Goal: Task Accomplishment & Management: Manage account settings

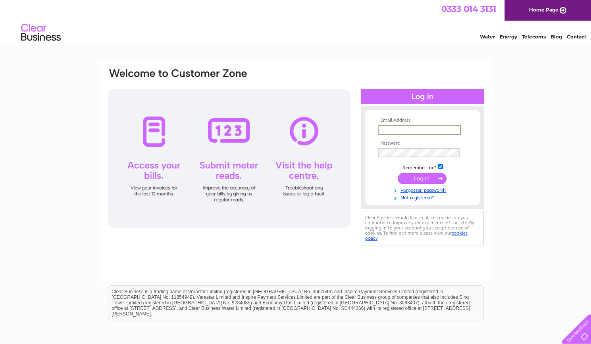
click at [384, 127] on input "text" at bounding box center [419, 130] width 83 height 10
type input "[EMAIL_ADDRESS][DOMAIN_NAME]"
click at [430, 180] on input "submit" at bounding box center [422, 178] width 49 height 11
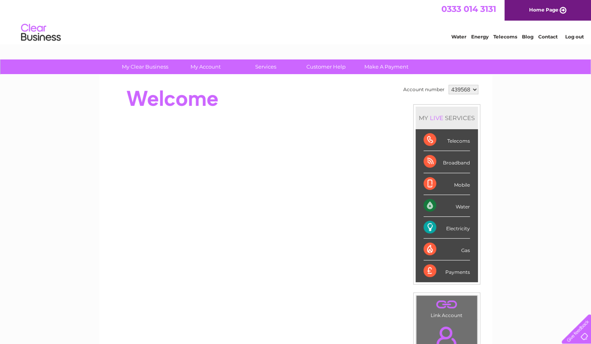
click at [441, 203] on div "Water" at bounding box center [446, 206] width 46 height 22
click at [462, 204] on div "Water" at bounding box center [446, 206] width 46 height 22
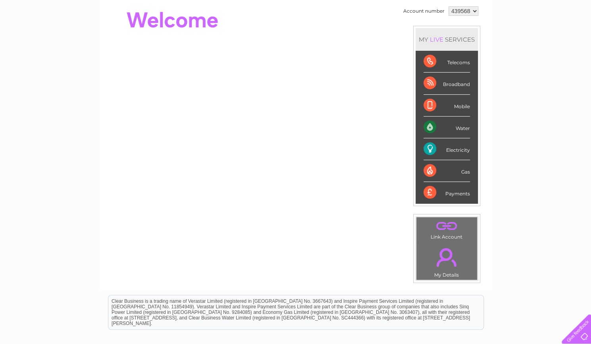
scroll to position [79, 0]
click at [425, 126] on div "Water" at bounding box center [446, 127] width 46 height 22
click at [429, 125] on div "Water" at bounding box center [446, 127] width 46 height 22
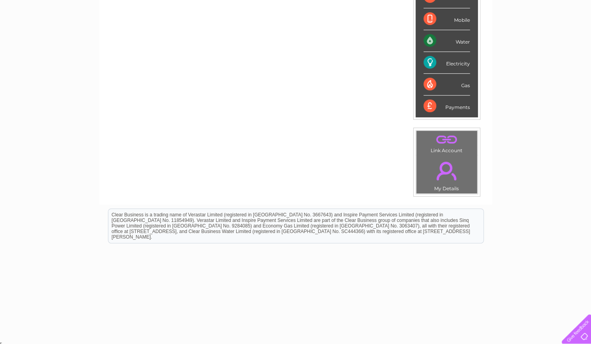
scroll to position [0, 0]
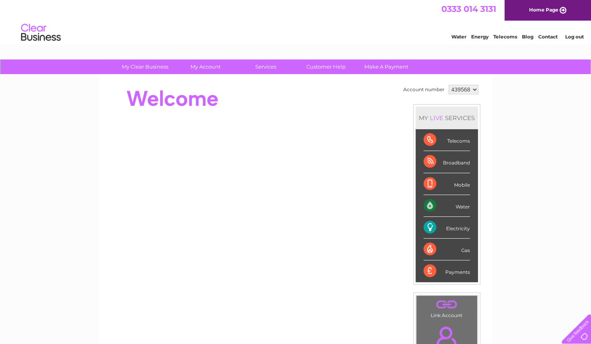
click at [459, 38] on link "Water" at bounding box center [458, 37] width 15 height 6
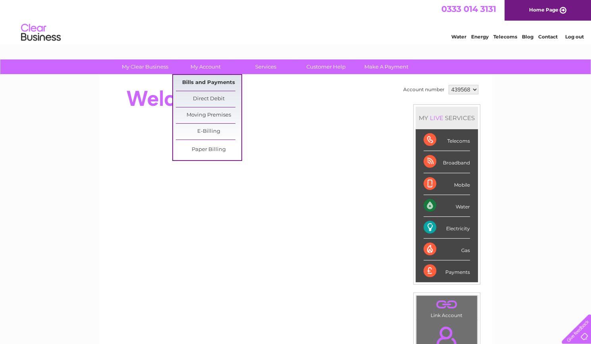
click at [210, 81] on link "Bills and Payments" at bounding box center [208, 83] width 65 height 16
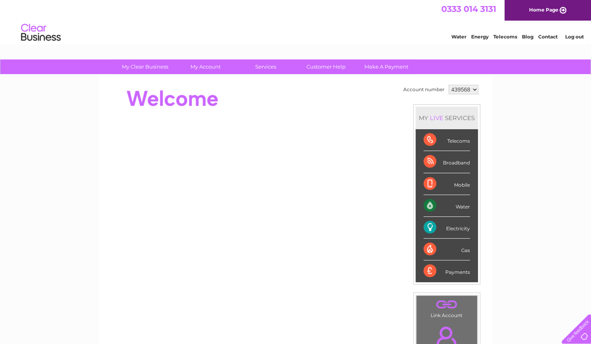
click at [454, 207] on div "Water" at bounding box center [446, 206] width 46 height 22
click at [434, 116] on div "LIVE" at bounding box center [436, 118] width 17 height 8
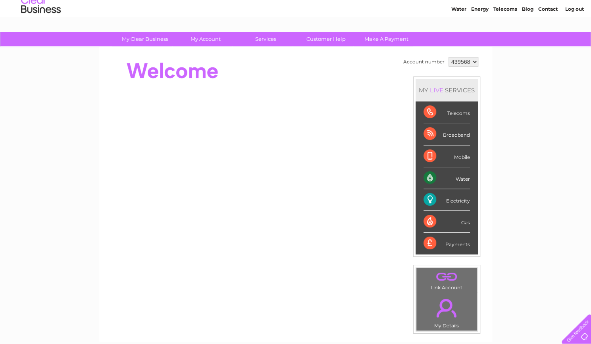
scroll to position [40, 0]
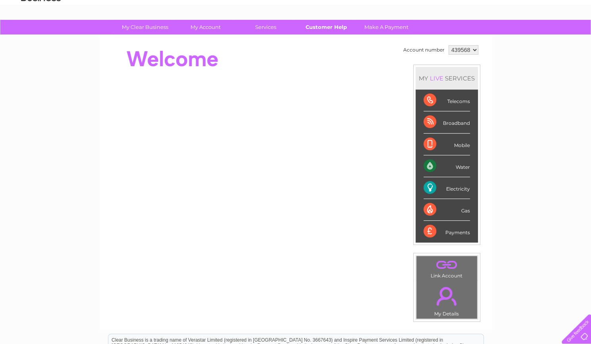
click at [330, 31] on link "Customer Help" at bounding box center [325, 27] width 65 height 15
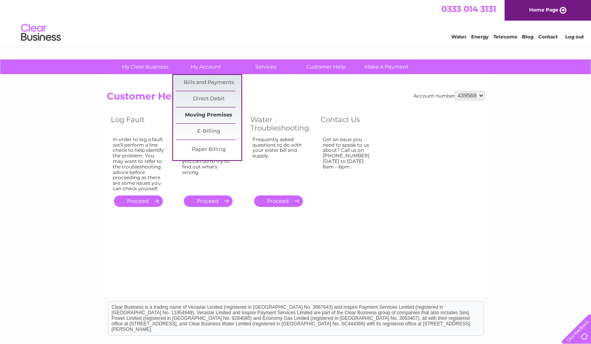
click at [219, 113] on link "Moving Premises" at bounding box center [208, 116] width 65 height 16
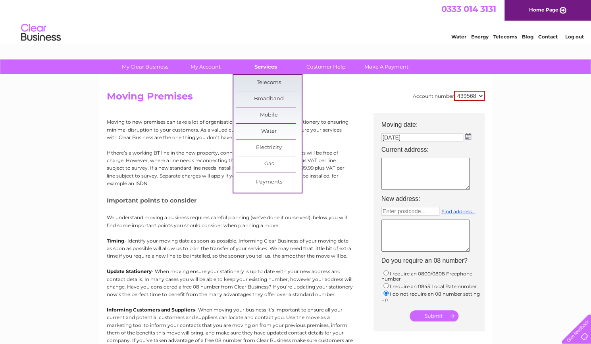
click at [263, 71] on link "Services" at bounding box center [265, 67] width 65 height 15
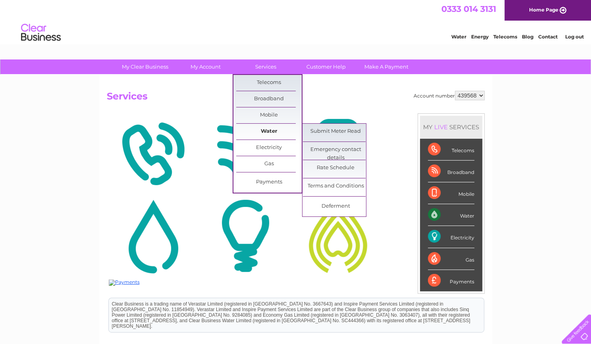
click at [265, 130] on link "Water" at bounding box center [268, 132] width 65 height 16
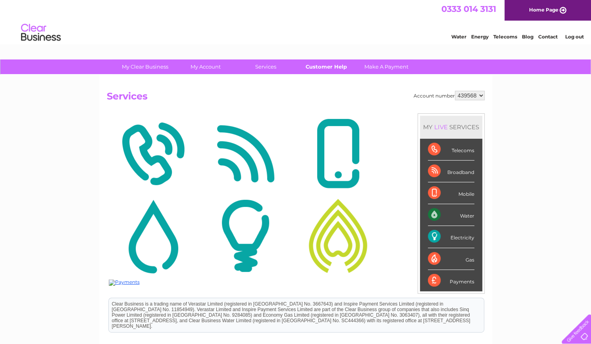
click at [319, 67] on link "Customer Help" at bounding box center [325, 67] width 65 height 15
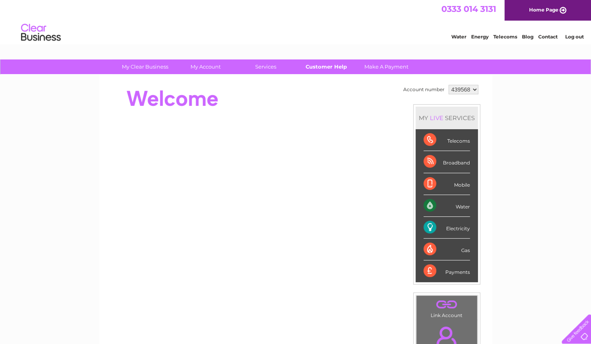
click at [332, 66] on link "Customer Help" at bounding box center [325, 67] width 65 height 15
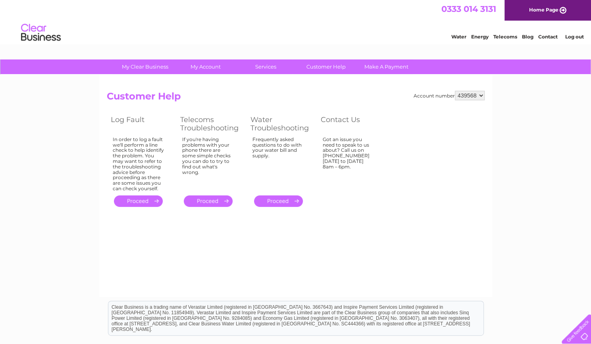
click at [277, 203] on link "." at bounding box center [278, 202] width 49 height 12
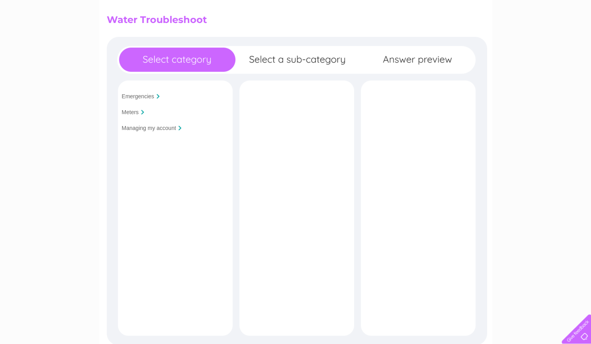
scroll to position [79, 0]
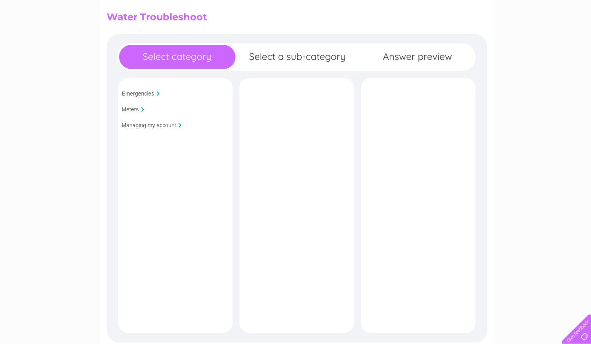
click at [152, 123] on input "Managing my account" at bounding box center [149, 125] width 54 height 6
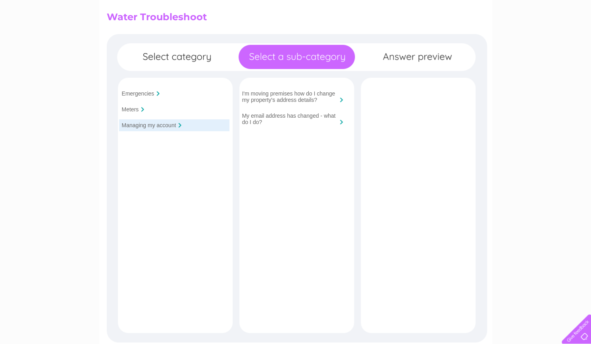
click at [140, 109] on div "Meters" at bounding box center [174, 110] width 110 height 12
click at [135, 108] on input "Meters" at bounding box center [130, 109] width 17 height 6
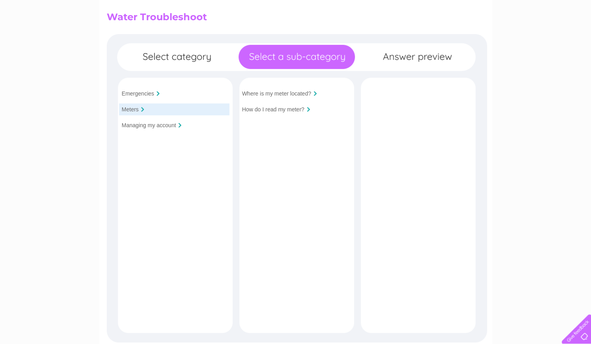
scroll to position [0, 0]
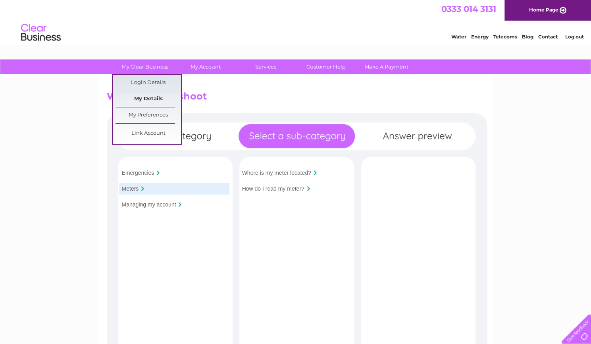
click at [148, 100] on link "My Details" at bounding box center [147, 99] width 65 height 16
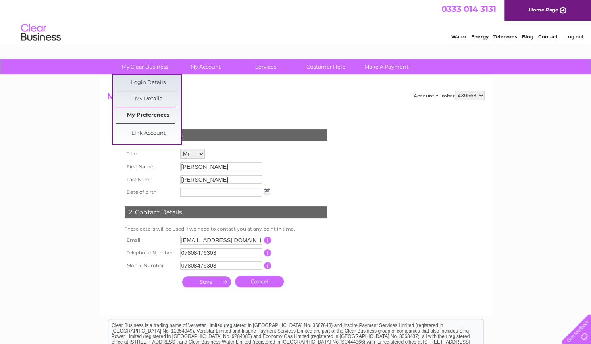
click at [158, 119] on link "My Preferences" at bounding box center [147, 116] width 65 height 16
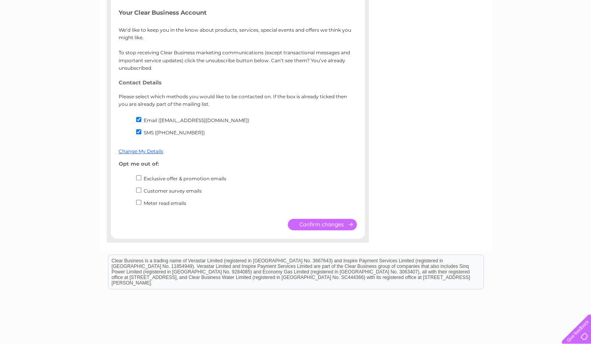
scroll to position [159, 0]
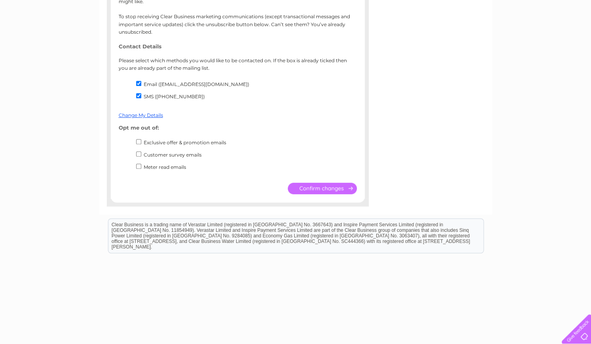
click at [136, 142] on input "Exclusive offer & promotion emails" at bounding box center [138, 141] width 5 height 5
checkbox input "true"
click at [136, 155] on input "Customer survey emails" at bounding box center [138, 154] width 5 height 5
checkbox input "true"
click at [311, 187] on input "submit" at bounding box center [322, 189] width 69 height 12
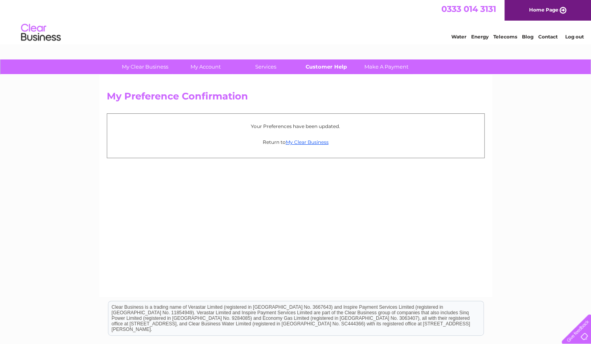
click at [310, 68] on link "Customer Help" at bounding box center [325, 67] width 65 height 15
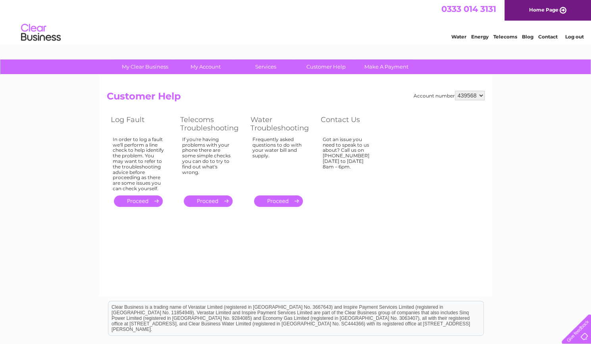
click at [540, 36] on link "Contact" at bounding box center [547, 37] width 19 height 6
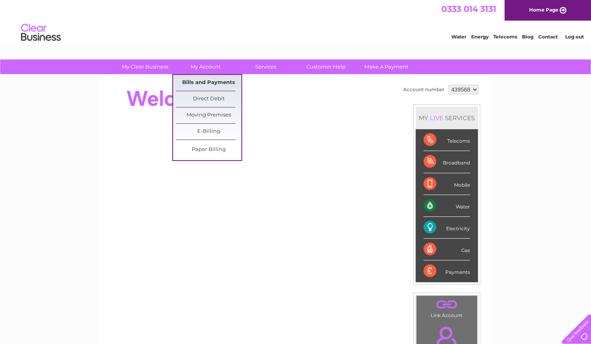
click at [207, 84] on link "Bills and Payments" at bounding box center [208, 83] width 65 height 16
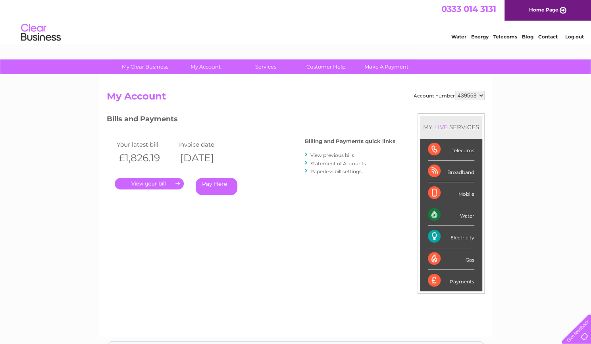
click at [150, 188] on link "." at bounding box center [149, 184] width 69 height 12
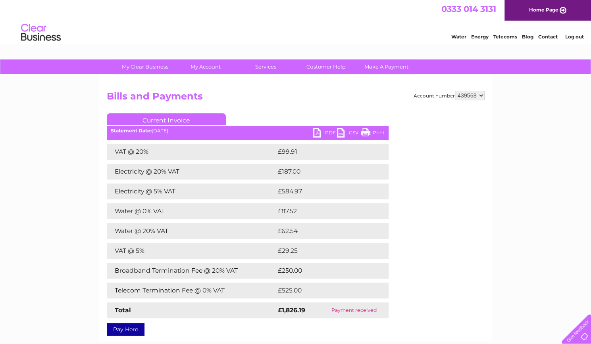
click at [151, 217] on td "Water @ 0% VAT" at bounding box center [191, 212] width 169 height 16
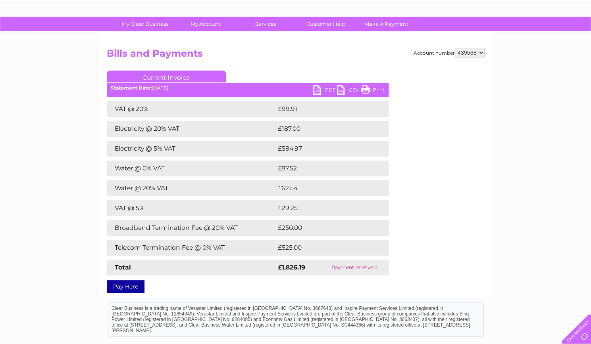
scroll to position [119, 0]
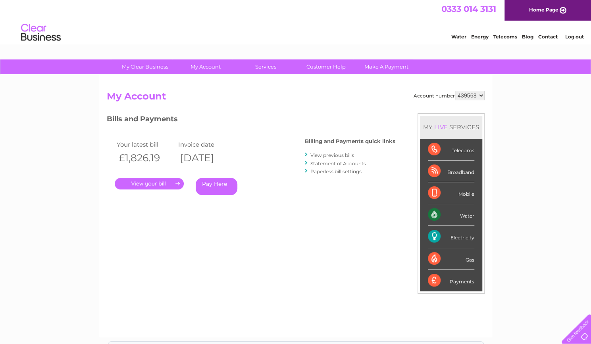
click at [156, 179] on link "." at bounding box center [149, 184] width 69 height 12
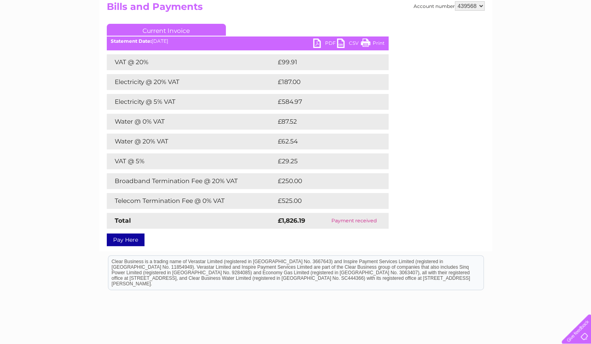
scroll to position [19, 0]
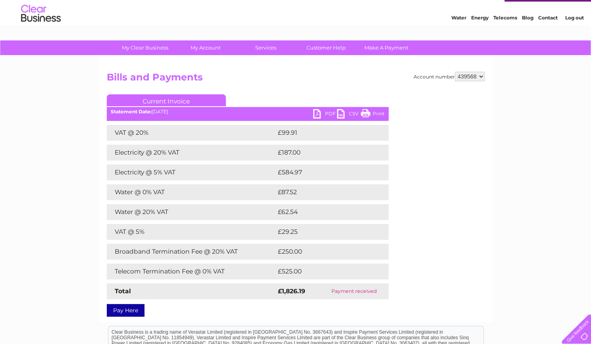
click at [324, 113] on link "PDF" at bounding box center [325, 115] width 24 height 12
